Goal: Information Seeking & Learning: Learn about a topic

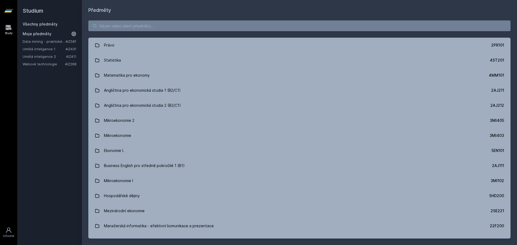
click at [118, 22] on input "search" at bounding box center [299, 25] width 422 height 11
type input "4"
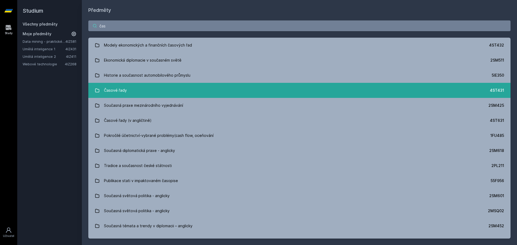
type input "čas"
click at [121, 92] on div "Časové řady" at bounding box center [115, 90] width 23 height 11
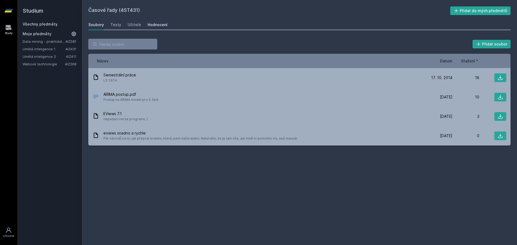
click at [159, 23] on div "Hodnocení" at bounding box center [157, 24] width 20 height 5
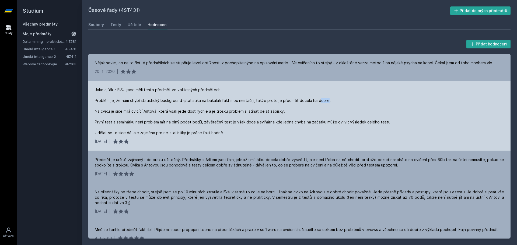
drag, startPoint x: 316, startPoint y: 102, endPoint x: 324, endPoint y: 102, distance: 8.3
click at [324, 102] on div "Jako ajťák z FISU jsme měli tento předmět ve volitelných předmětech. Problém je…" at bounding box center [243, 111] width 297 height 48
click at [336, 104] on div "Jako ajťák z FISU jsme měli tento předmět ve volitelných předmětech. Problém je…" at bounding box center [243, 111] width 297 height 48
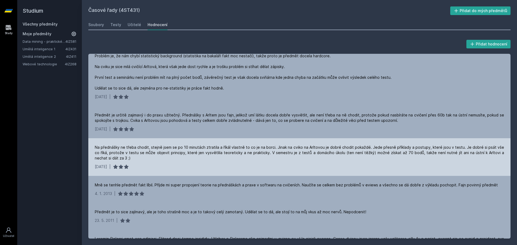
scroll to position [54, 0]
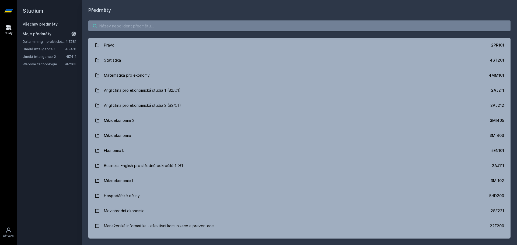
click at [152, 22] on input "search" at bounding box center [299, 25] width 422 height 11
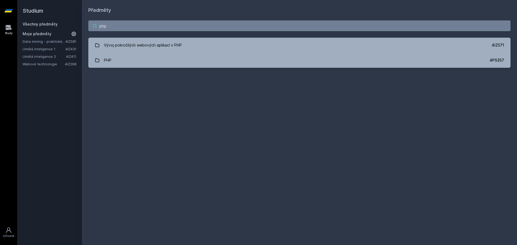
type input "php"
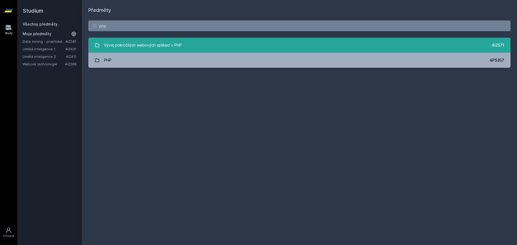
click at [147, 44] on div "Vývoj pokročilých webových aplikací v PHP" at bounding box center [143, 45] width 78 height 11
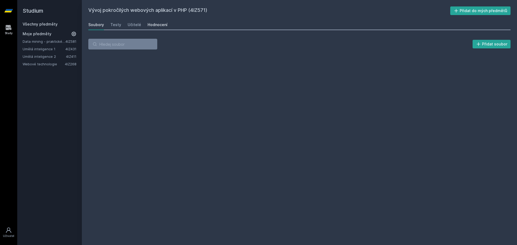
click at [156, 27] on div "Hodnocení" at bounding box center [157, 24] width 20 height 5
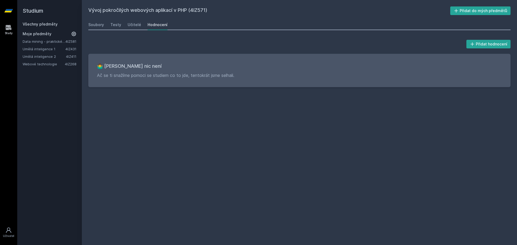
click at [45, 24] on link "Všechny předměty" at bounding box center [40, 24] width 35 height 5
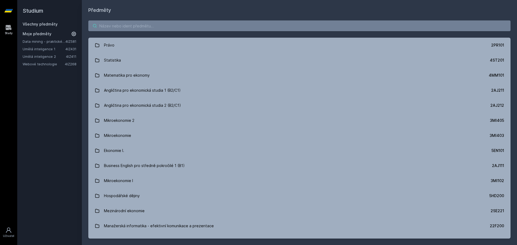
click at [115, 28] on input "search" at bounding box center [299, 25] width 422 height 11
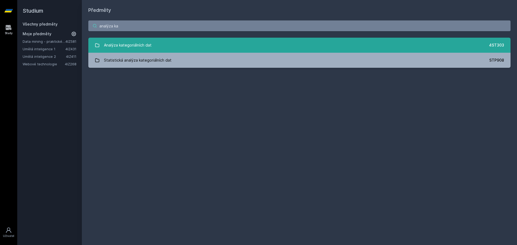
type input "analýza ka"
click at [131, 40] on div "Analýza kategoriálních dat" at bounding box center [128, 45] width 48 height 11
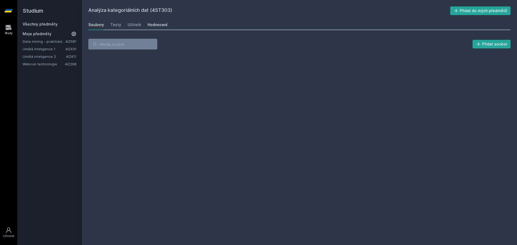
click at [148, 26] on div "Hodnocení" at bounding box center [157, 24] width 20 height 5
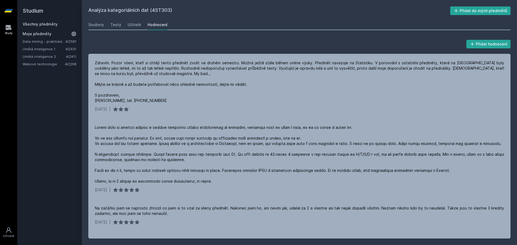
click at [51, 29] on div "Všechny předměty Moje předměty Data mining - praktické aplikace 4IZ581 Umělá in…" at bounding box center [50, 44] width 54 height 45
click at [48, 22] on link "Všechny předměty" at bounding box center [40, 24] width 35 height 5
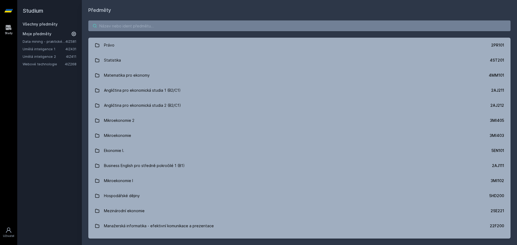
click at [118, 27] on input "search" at bounding box center [299, 25] width 422 height 11
paste input "Umělé neuronové sítě a hluboké učení"
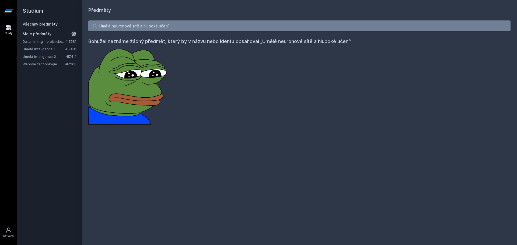
click at [129, 30] on input "Umělé neuronové sítě a hluboké učení" at bounding box center [299, 25] width 422 height 11
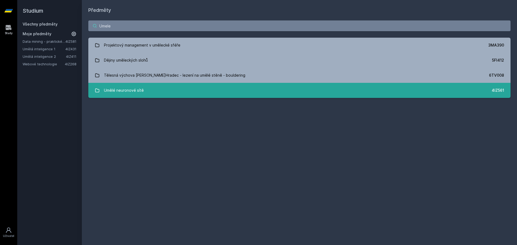
type input "Umele"
click at [135, 90] on div "Umělé neuronové sítě" at bounding box center [124, 90] width 40 height 11
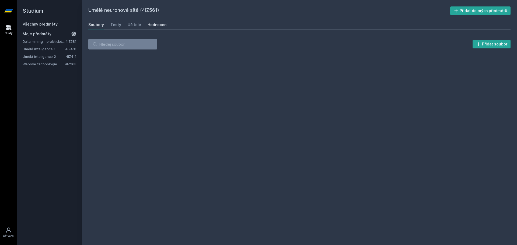
click at [151, 24] on div "Hodnocení" at bounding box center [157, 24] width 20 height 5
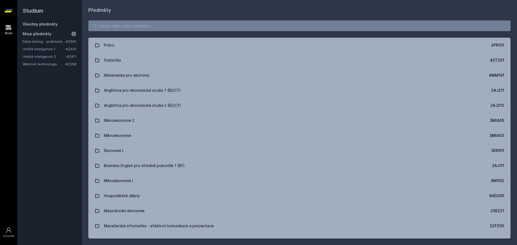
click at [118, 29] on input "search" at bounding box center [299, 25] width 422 height 11
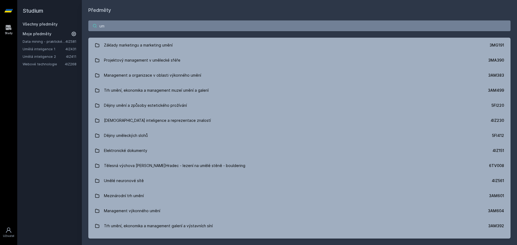
type input "u"
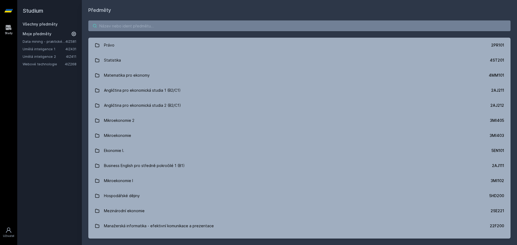
paste input "Umělé neuronové sítě a hluboké učení"
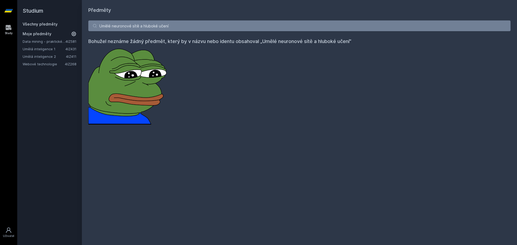
click at [114, 20] on div "Umělé neuronové sítě a hluboké učení Bohužel neznáme žádný předmět, který by v …" at bounding box center [299, 72] width 435 height 117
click at [119, 26] on input "Umělé neuronové sítě a hluboké učení" at bounding box center [299, 25] width 422 height 11
click at [9, 12] on icon at bounding box center [8, 10] width 9 height 3
click at [9, 30] on icon at bounding box center [9, 27] width 6 height 5
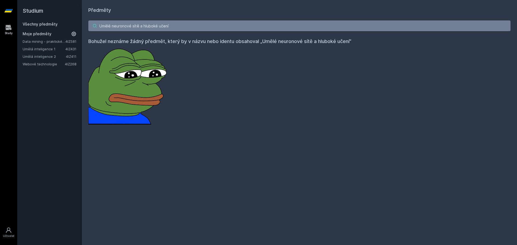
click at [117, 26] on input "Umělé neuronové sítě a hluboké učení" at bounding box center [299, 25] width 422 height 11
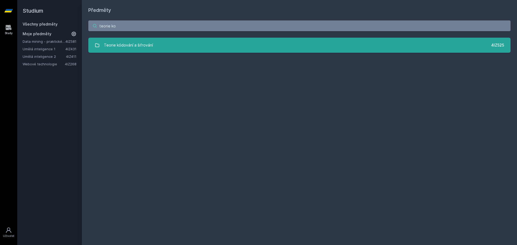
type input "teorie ko"
click at [153, 44] on link "Teorie kódování a šifrování 4IZ525" at bounding box center [299, 45] width 422 height 15
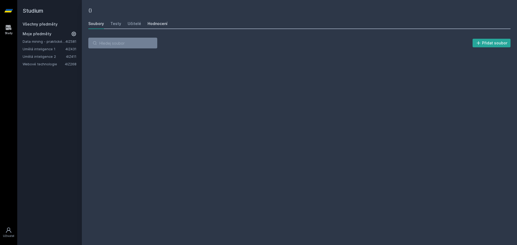
click at [157, 23] on div "Hodnocení" at bounding box center [157, 23] width 20 height 5
click at [131, 26] on div "Učitelé" at bounding box center [134, 23] width 13 height 5
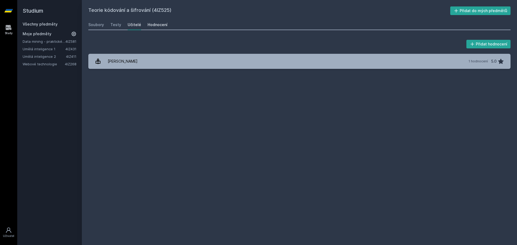
click at [149, 25] on div "Hodnocení" at bounding box center [157, 24] width 20 height 5
